Goal: Transaction & Acquisition: Book appointment/travel/reservation

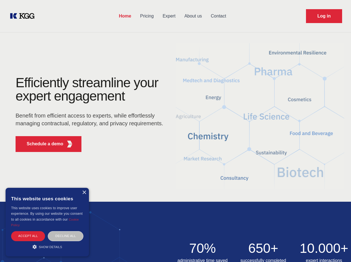
click at [176, 131] on div "Efficiently streamline your expert engagement Benefit from efficient access to …" at bounding box center [91, 116] width 169 height 80
click at [42, 144] on p "Schedule a demo" at bounding box center [45, 144] width 37 height 7
click at [84, 193] on div "× This website uses cookies This website uses cookies to improve user experienc…" at bounding box center [47, 222] width 83 height 69
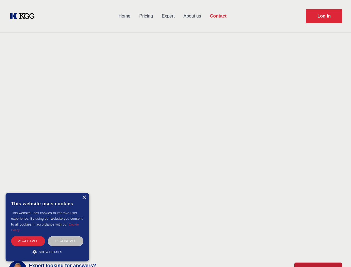
click at [28, 236] on div "Accept all" at bounding box center [28, 241] width 34 height 10
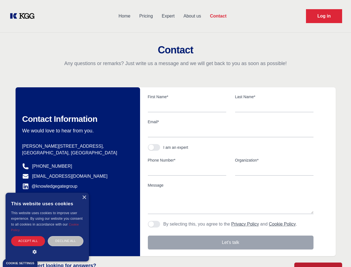
click at [66, 236] on div "Decline all" at bounding box center [66, 241] width 36 height 10
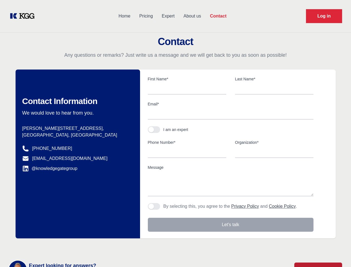
click at [47, 247] on main "Contact Any questions or remarks? Just write us a message and we will get back …" at bounding box center [175, 145] width 351 height 290
